Goal: Information Seeking & Learning: Learn about a topic

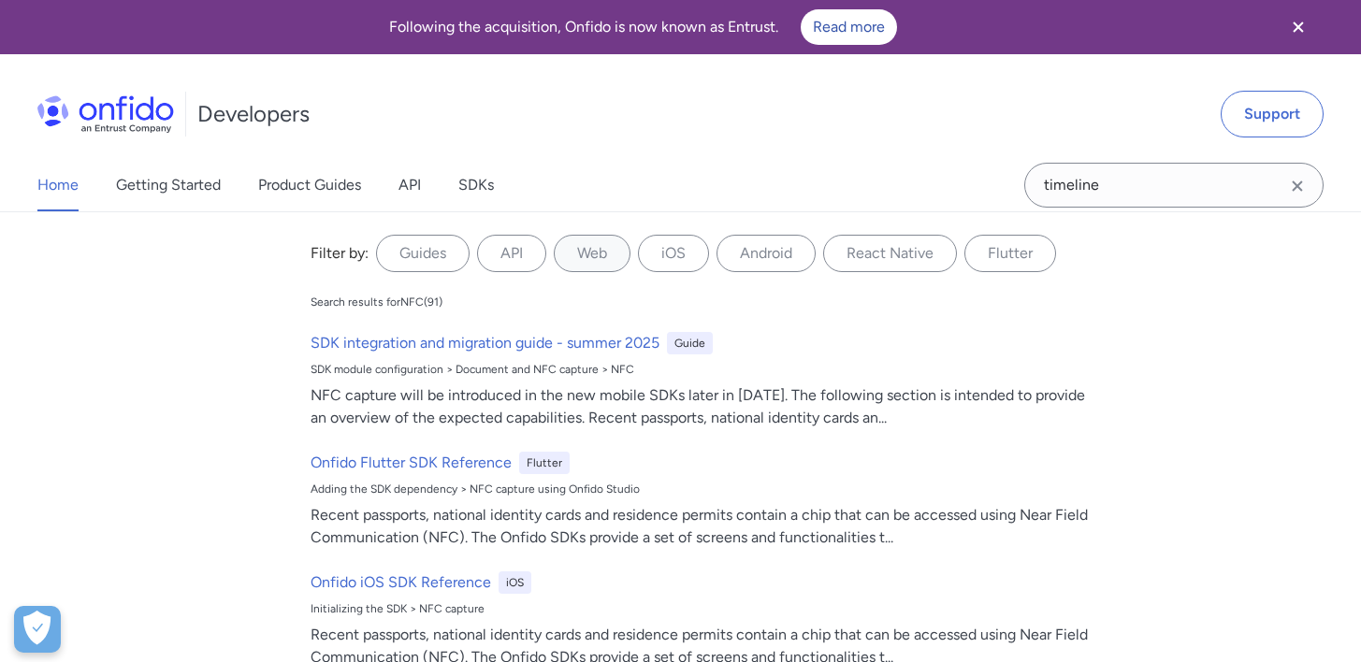
type input "timeline"
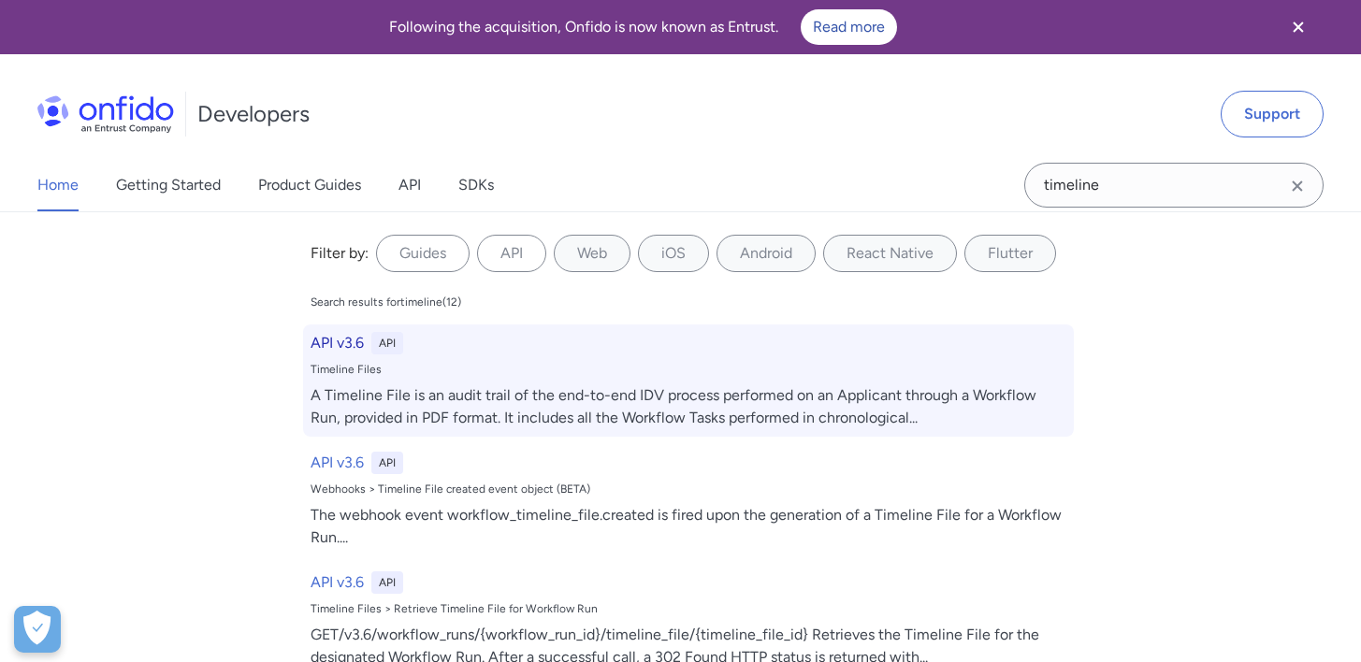
click at [450, 377] on div "API v3.6 API Timeline Files A Timeline File is an audit trail of the end-to-end…" at bounding box center [688, 381] width 771 height 112
select select "http"
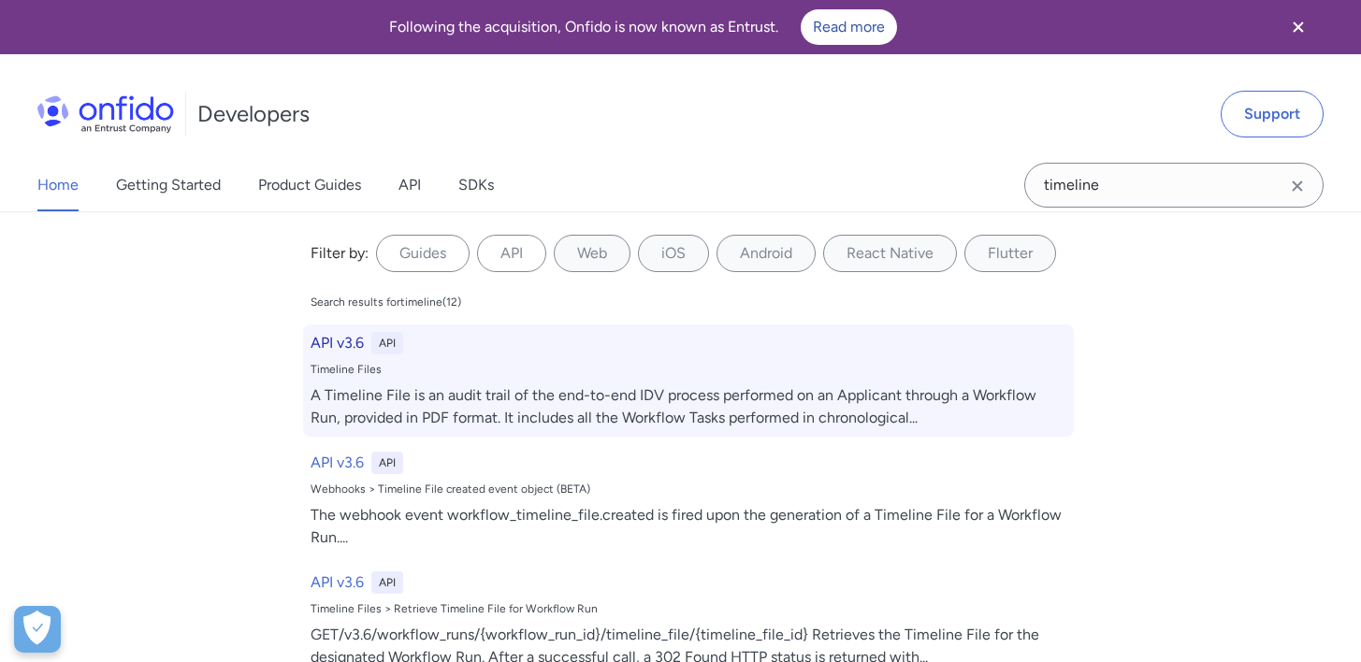
select select "http"
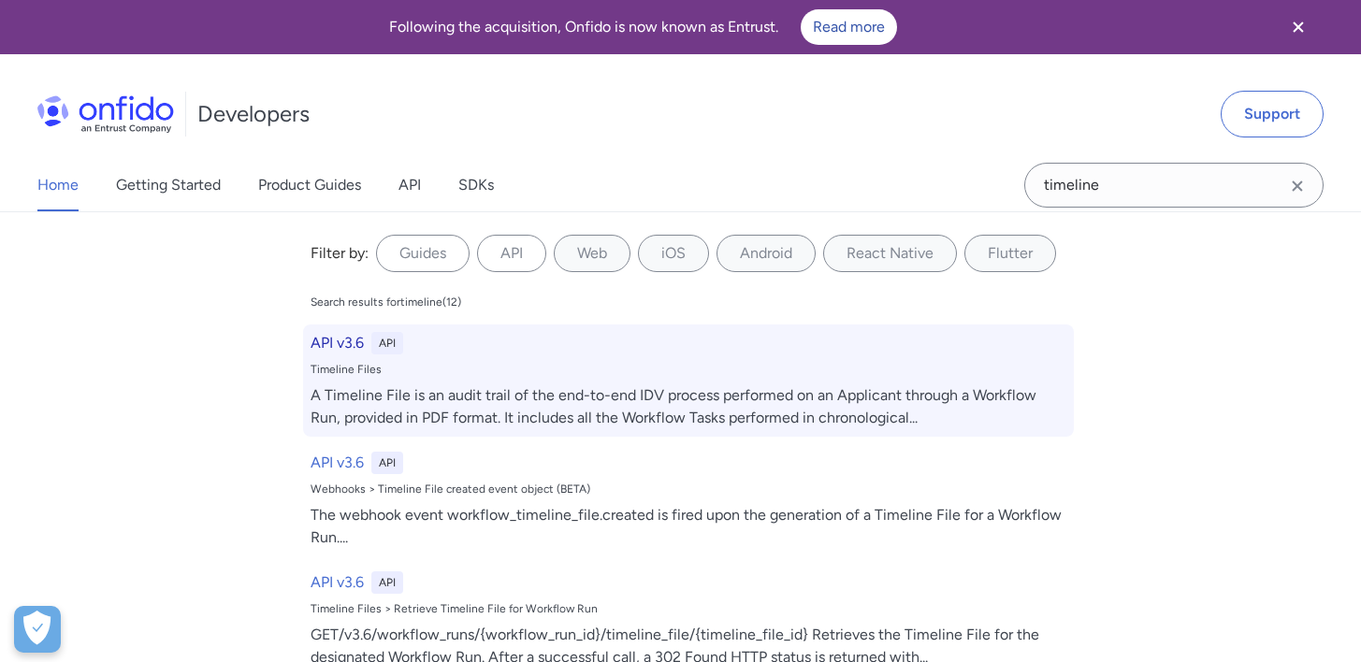
select select "http"
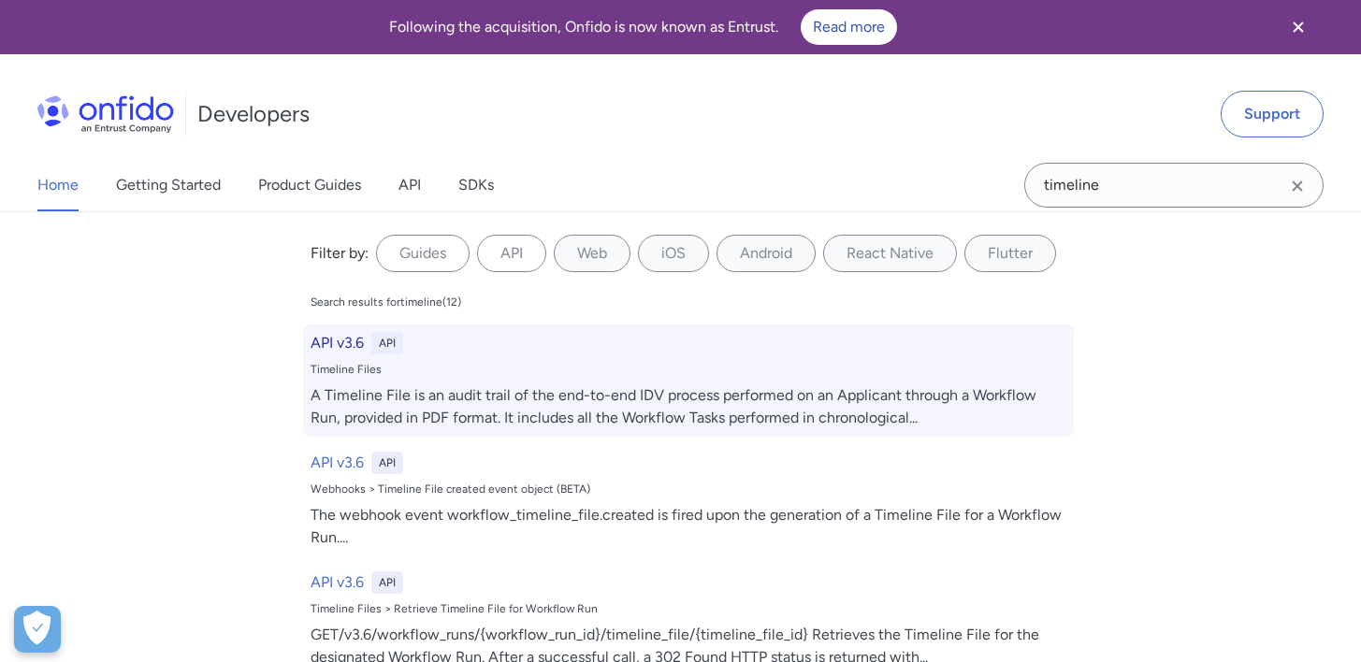
select select "http"
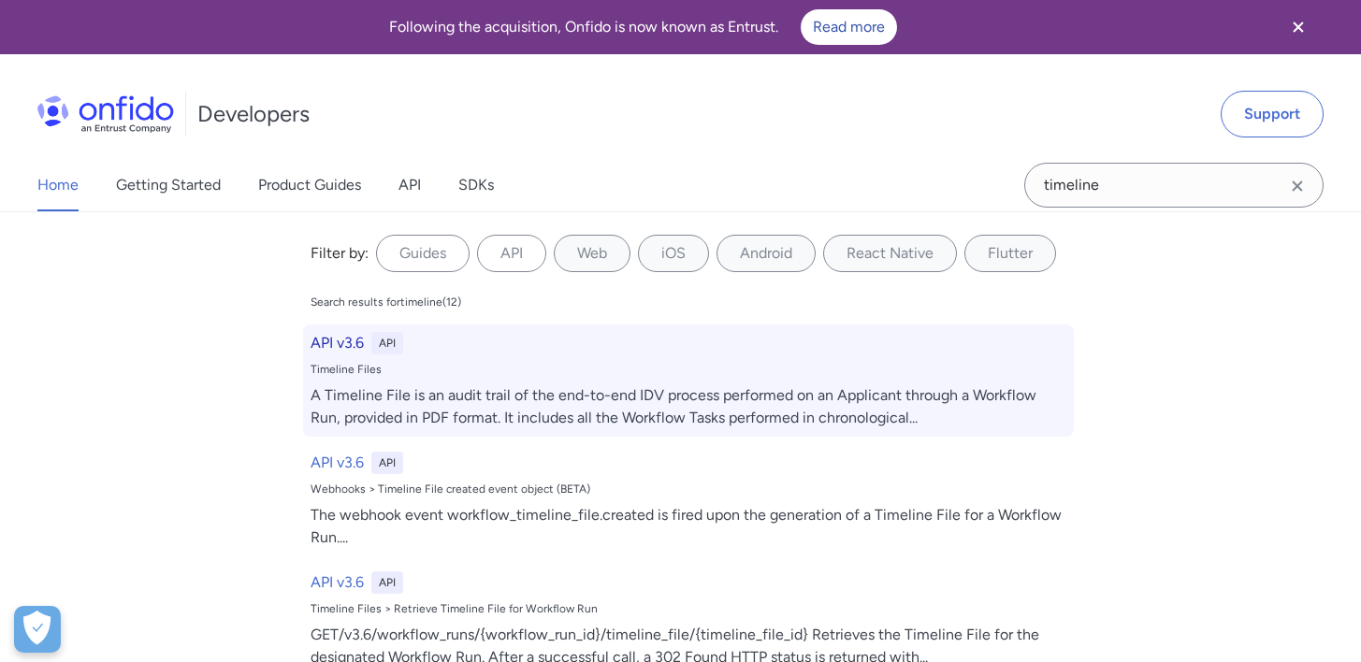
select select "http"
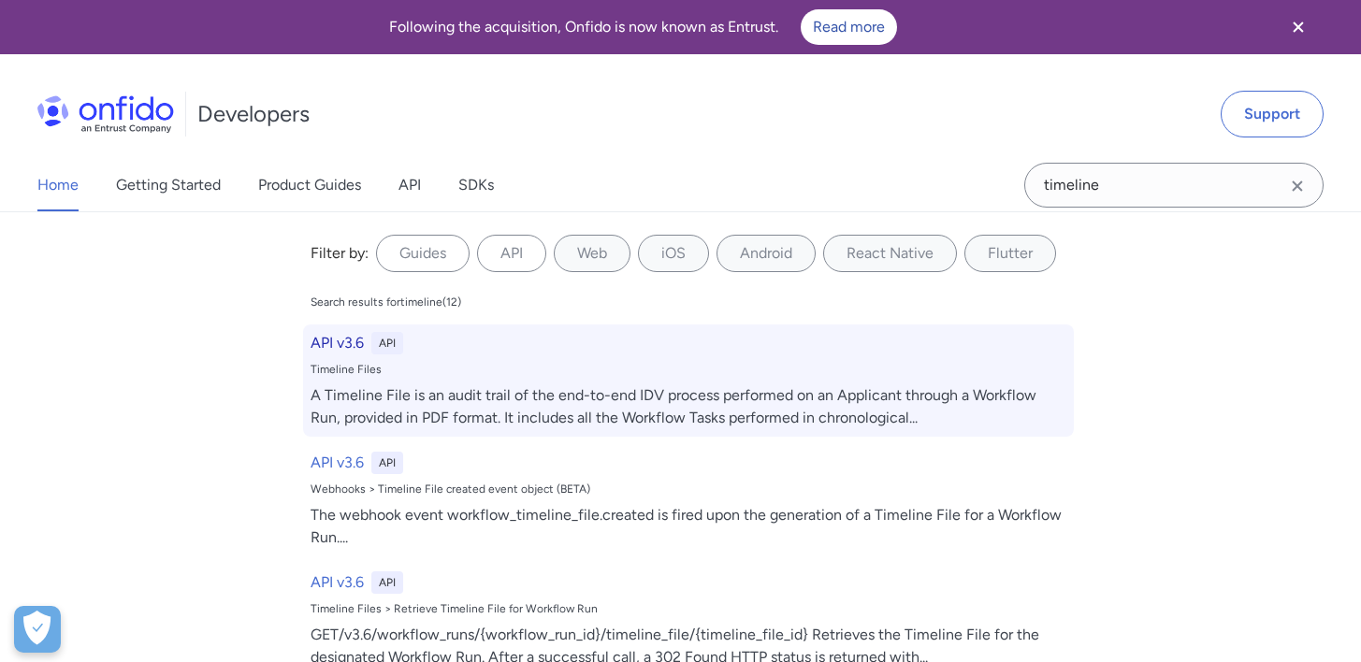
select select "http"
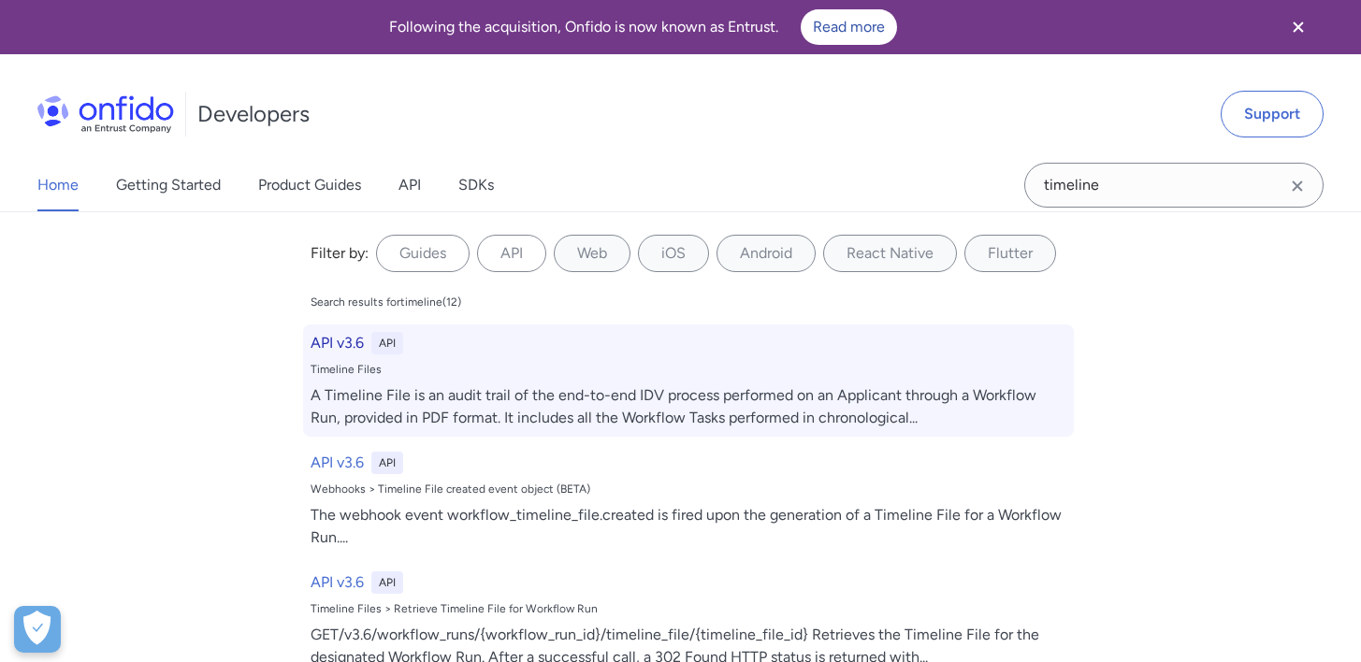
select select "http"
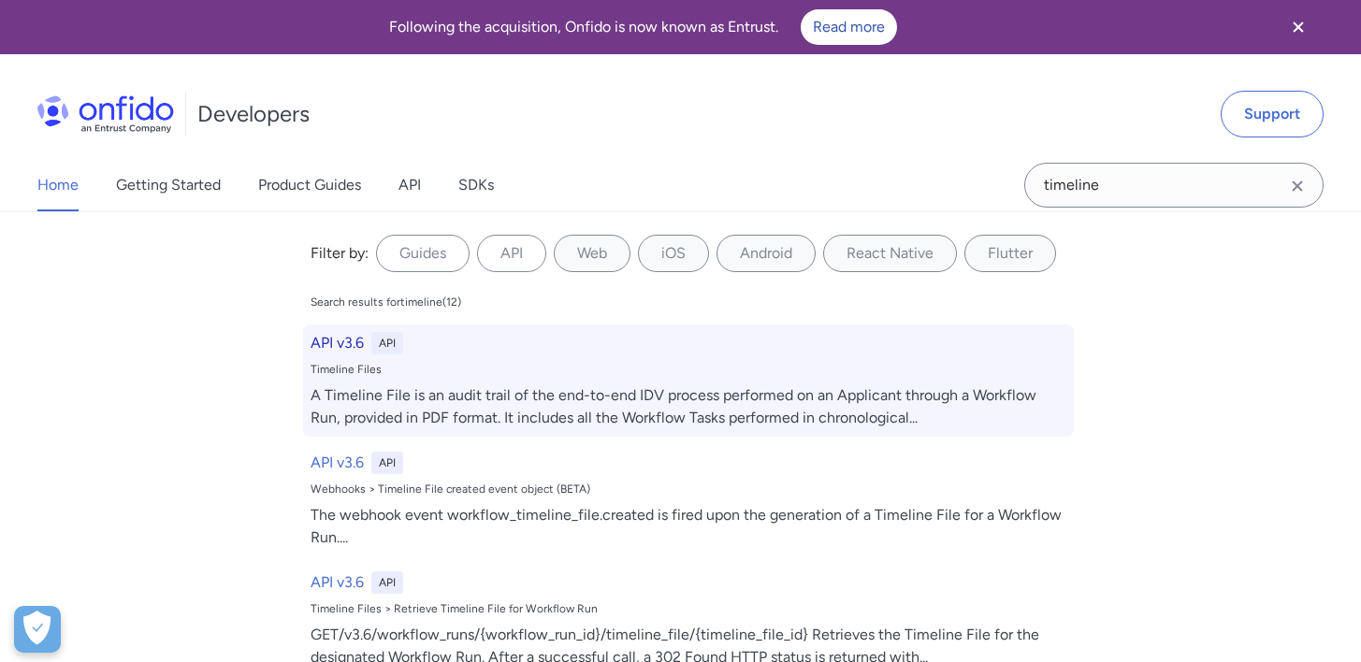
select select "http"
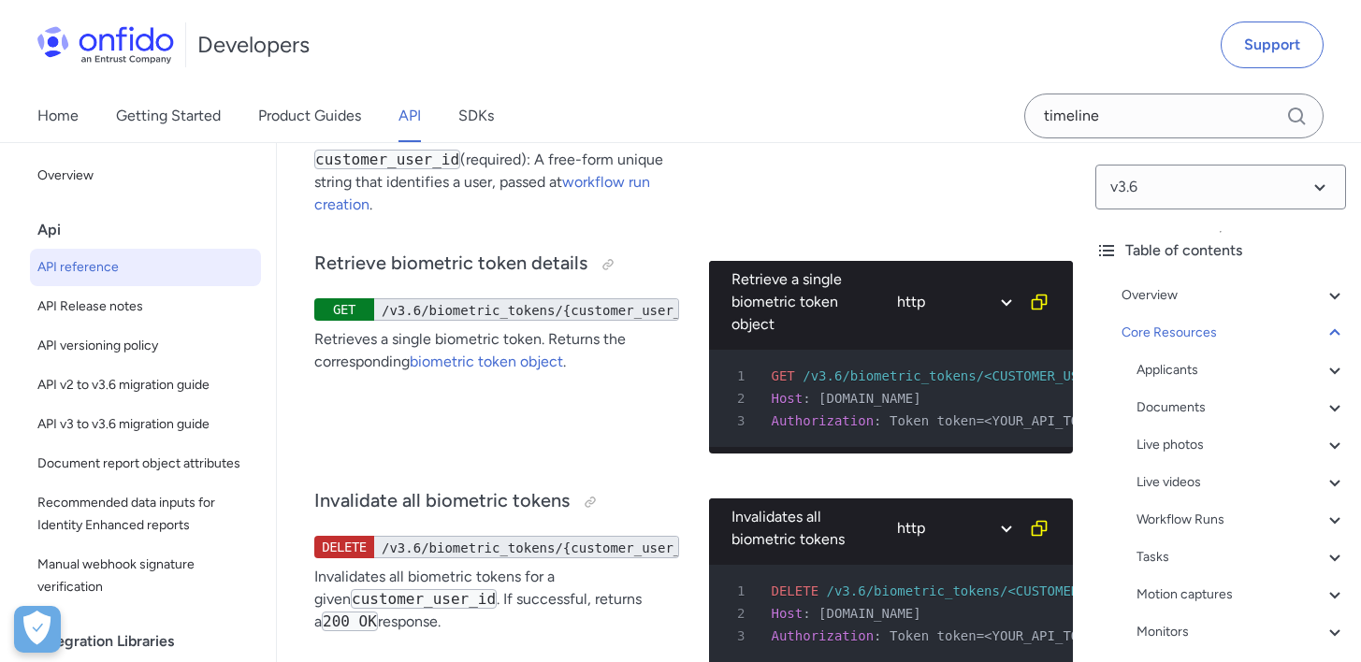
scroll to position [76192, 0]
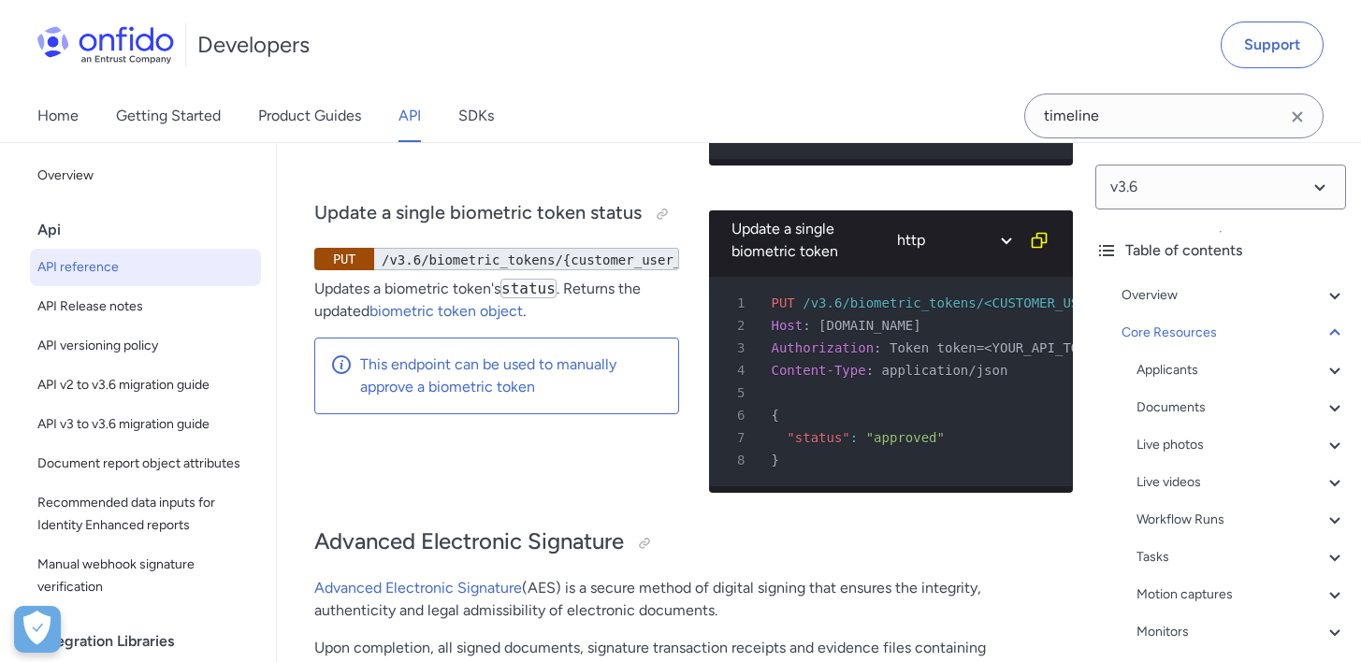
scroll to position [76915, 0]
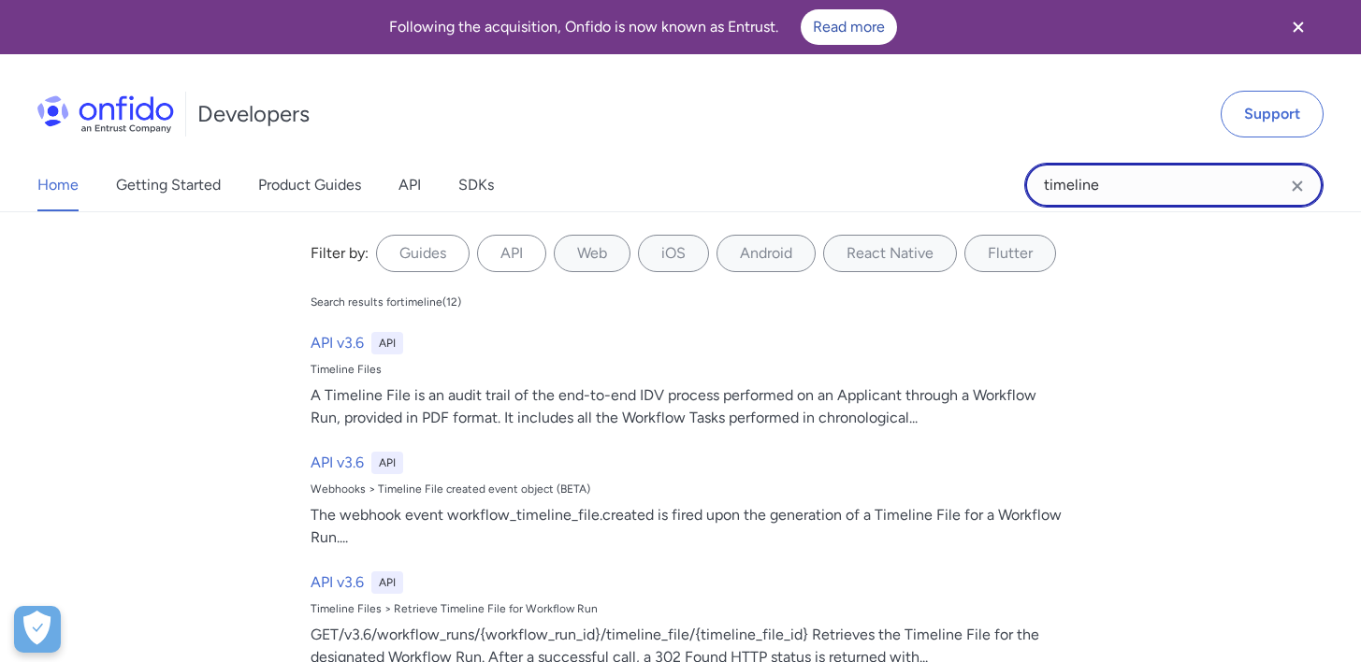
drag, startPoint x: 1136, startPoint y: 179, endPoint x: 1040, endPoint y: 179, distance: 95.4
click at [1042, 179] on input "timeline" at bounding box center [1173, 185] width 299 height 45
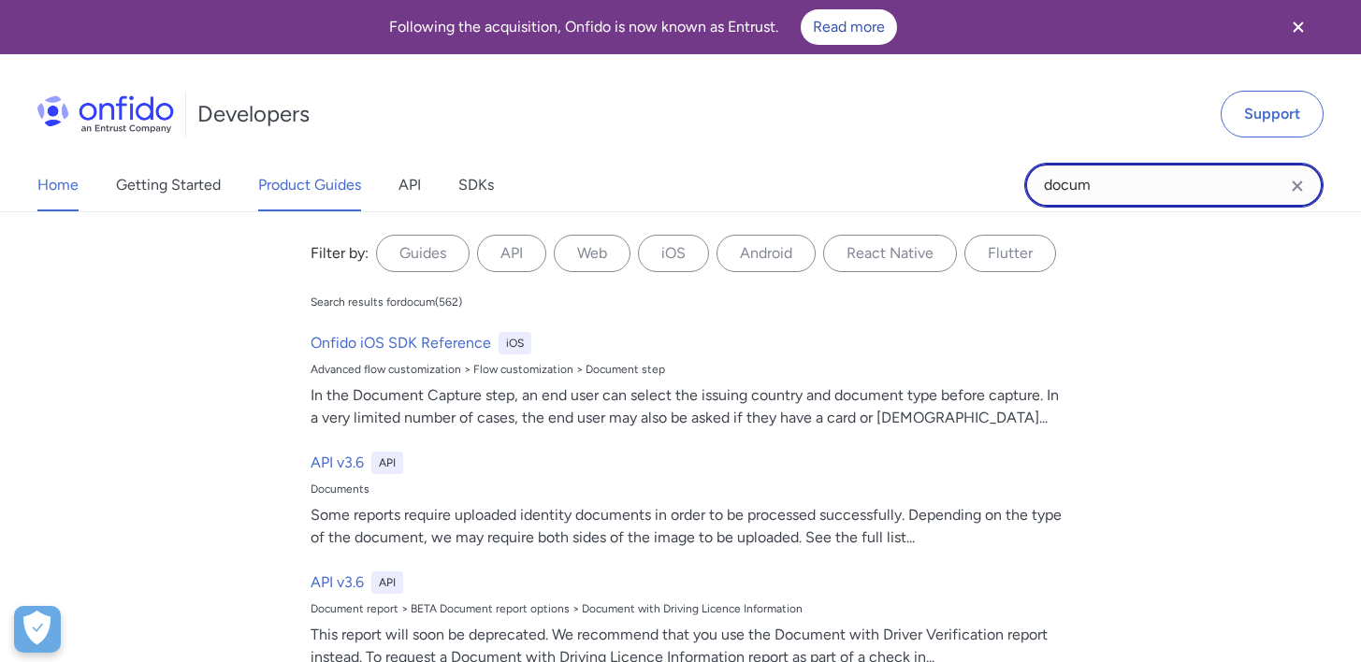
type input "docum"
click at [325, 191] on link "Product Guides" at bounding box center [309, 185] width 103 height 52
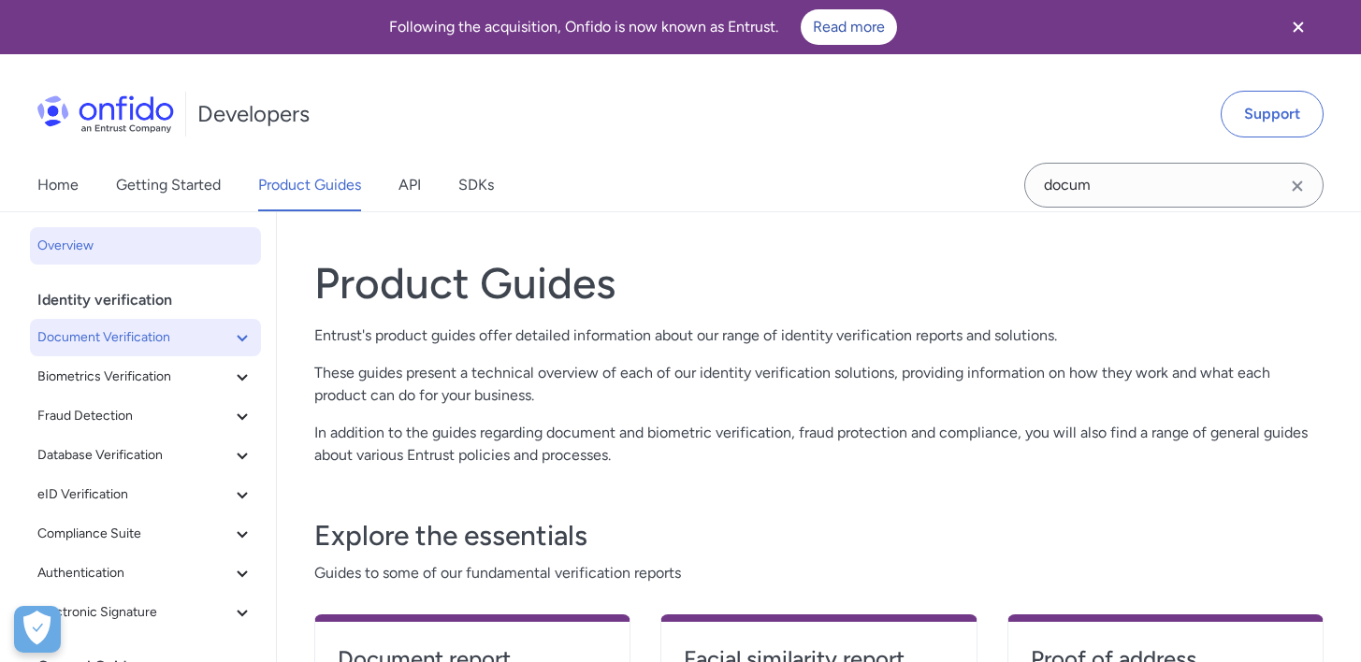
click at [231, 341] on icon at bounding box center [242, 338] width 22 height 22
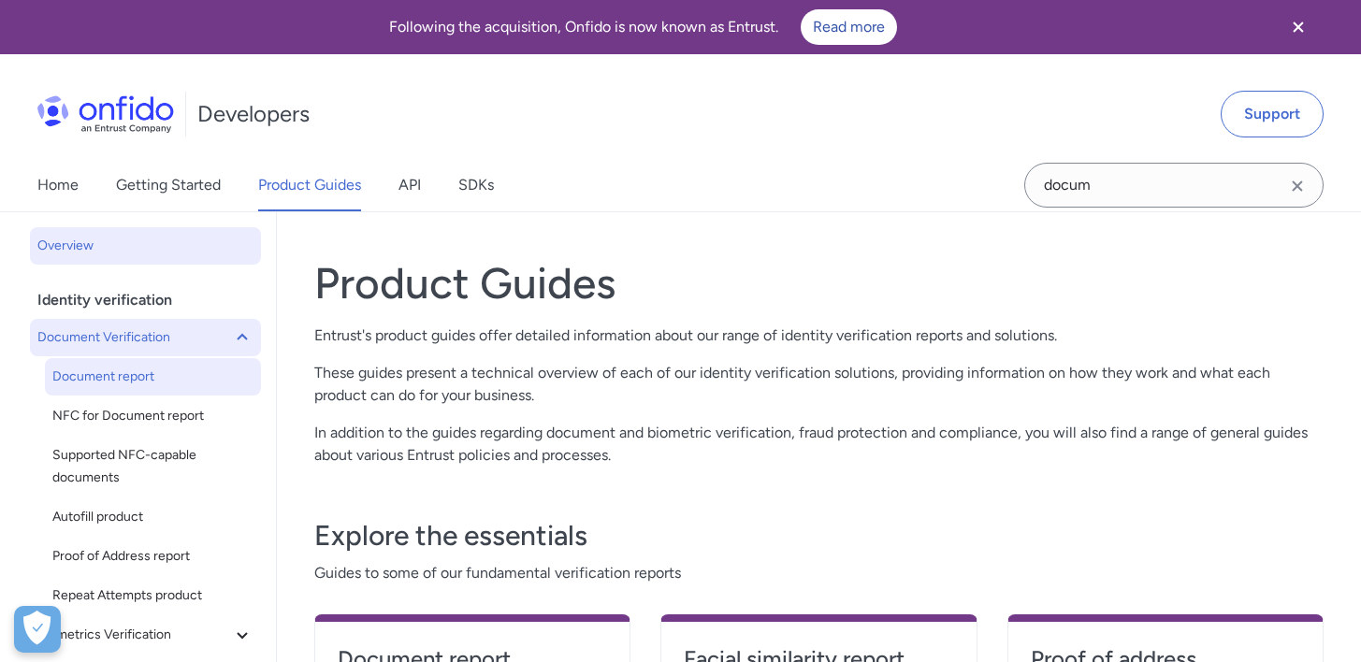
click at [167, 377] on span "Document report" at bounding box center [152, 377] width 201 height 22
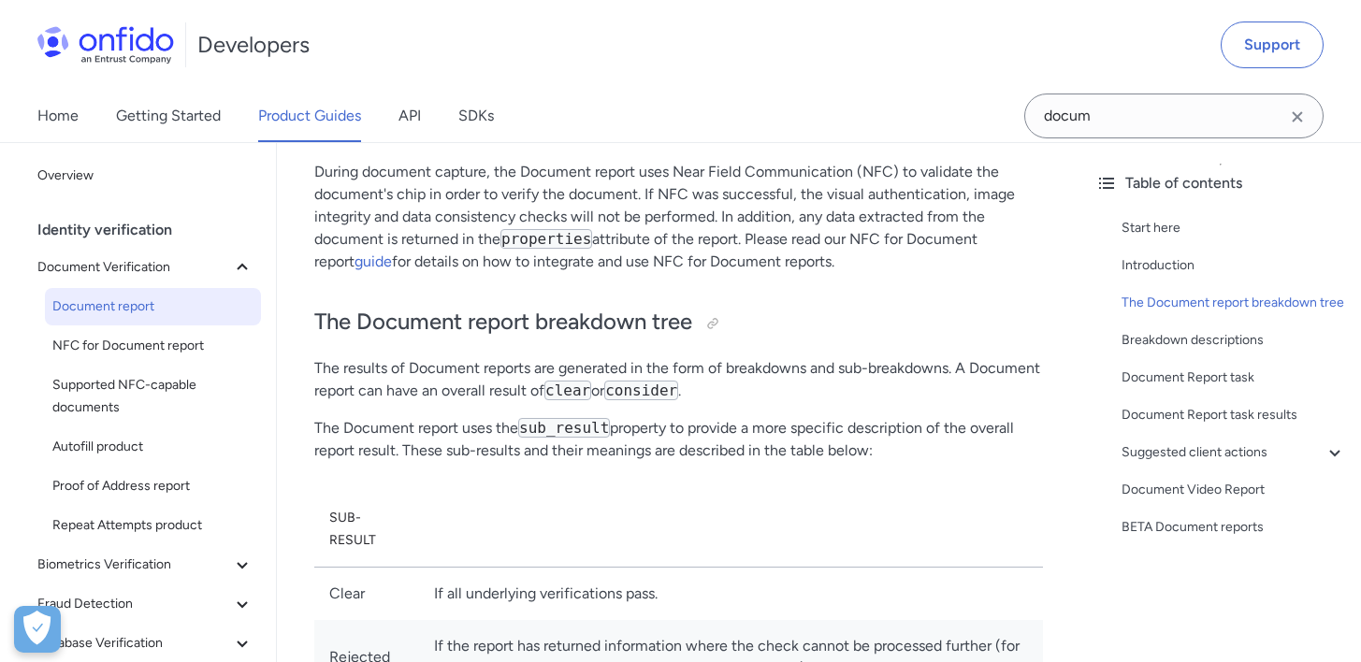
scroll to position [641, 0]
click at [716, 318] on div at bounding box center [712, 325] width 15 height 15
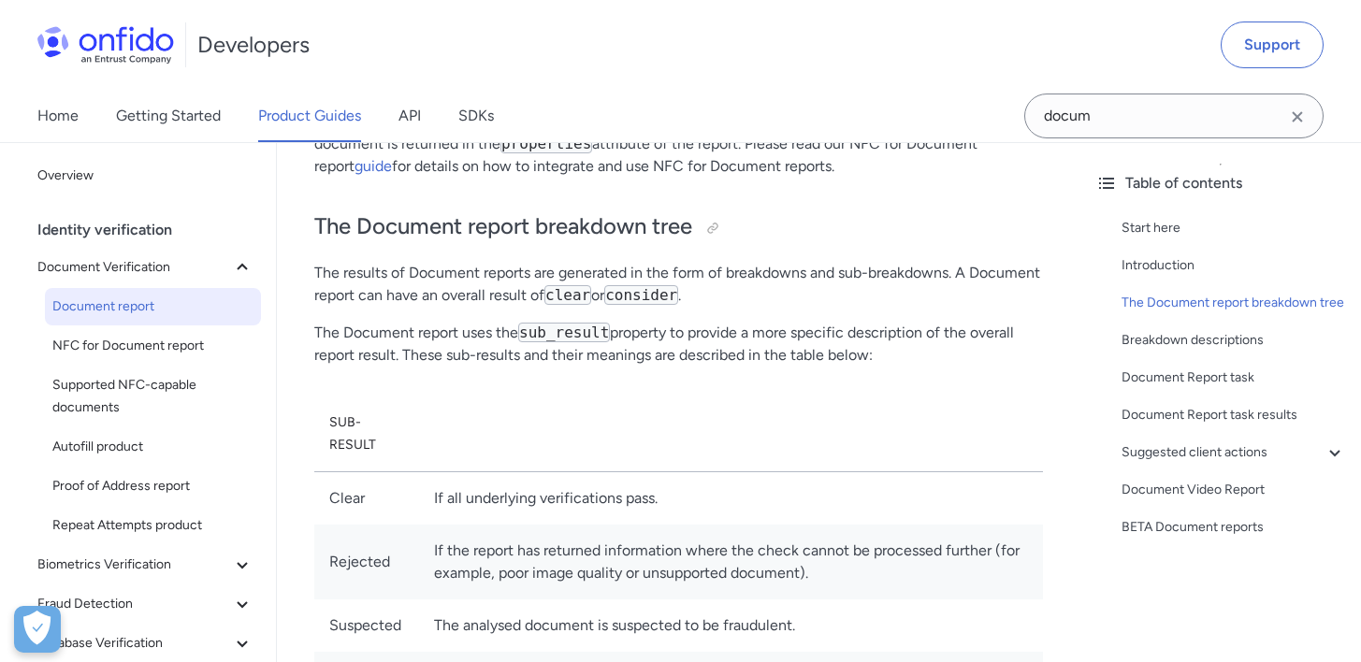
scroll to position [740, 0]
click at [720, 219] on div at bounding box center [712, 226] width 15 height 15
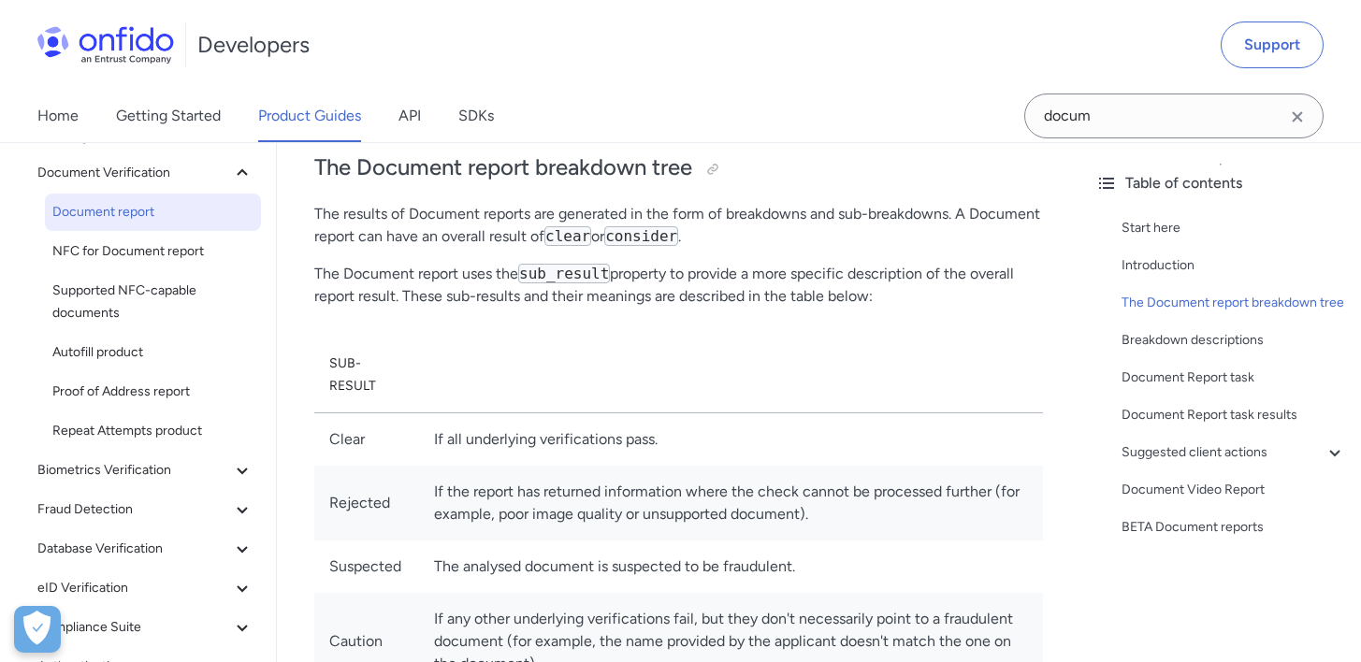
scroll to position [599, 0]
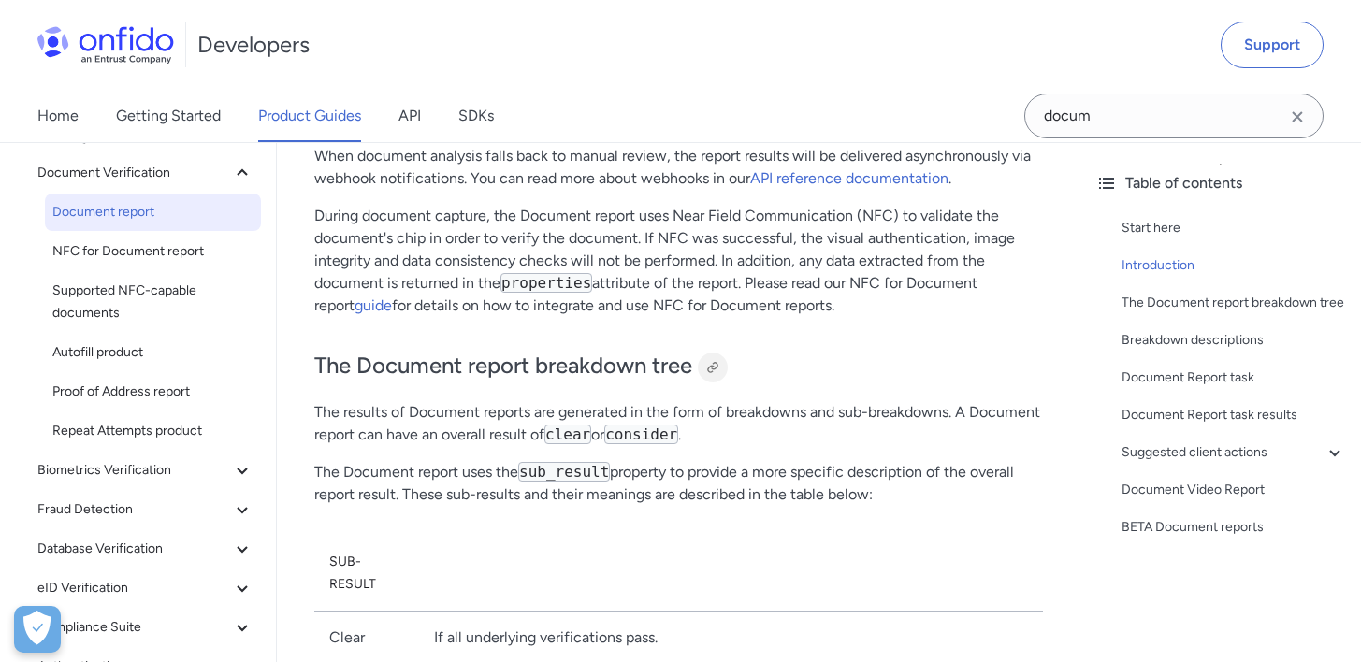
click at [713, 360] on div at bounding box center [712, 367] width 15 height 15
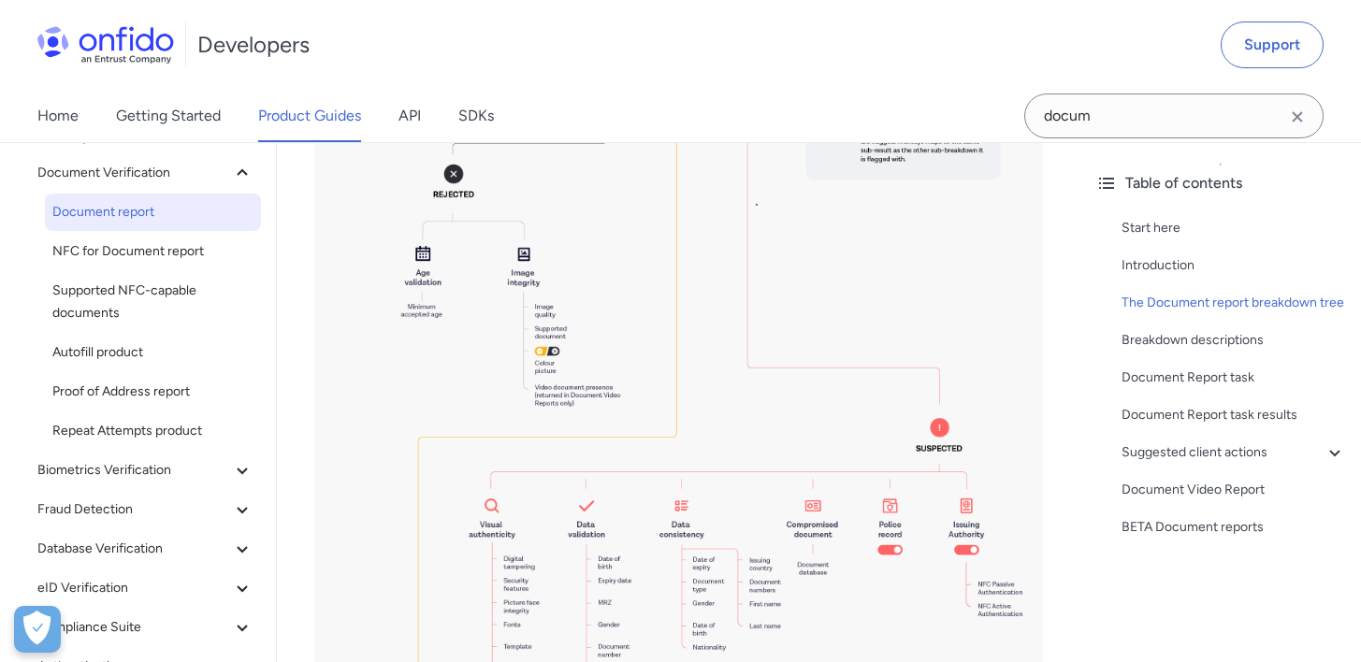
scroll to position [1620, 0]
